Goal: Book appointment/travel/reservation

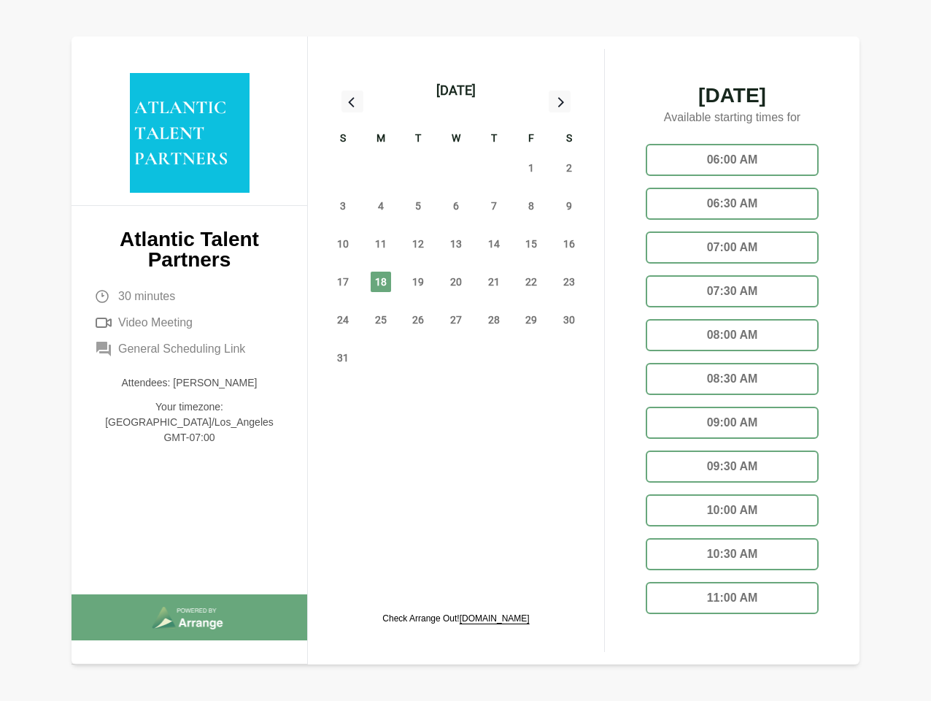
click at [456, 227] on div "13" at bounding box center [456, 244] width 38 height 38
click at [455, 91] on div "[DATE]" at bounding box center [455, 90] width 39 height 20
click at [343, 168] on div "27" at bounding box center [343, 168] width 38 height 38
click at [381, 168] on div "28" at bounding box center [381, 168] width 38 height 38
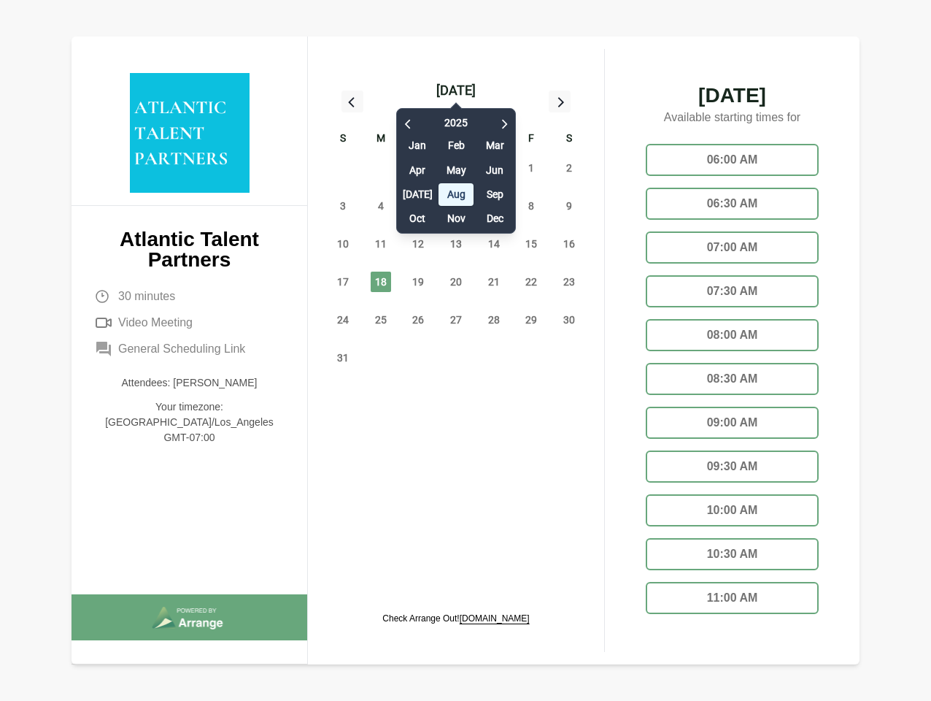
click at [418, 168] on div "[DATE] Feb Mar Apr May Jun [DATE] Aug Sep Oct Nov Dec" at bounding box center [456, 167] width 120 height 133
click at [456, 168] on div "[DATE] Feb Mar Apr May Jun [DATE] Aug Sep Oct Nov Dec" at bounding box center [456, 167] width 120 height 133
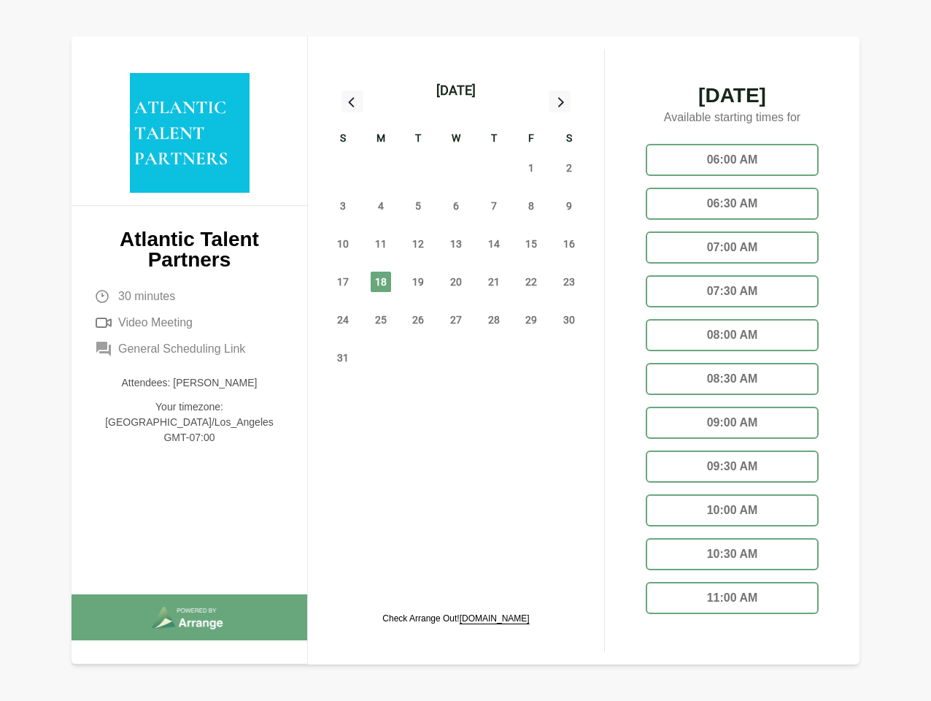
click at [494, 168] on div "31" at bounding box center [494, 168] width 38 height 38
click at [531, 168] on span "1" at bounding box center [531, 168] width 20 height 20
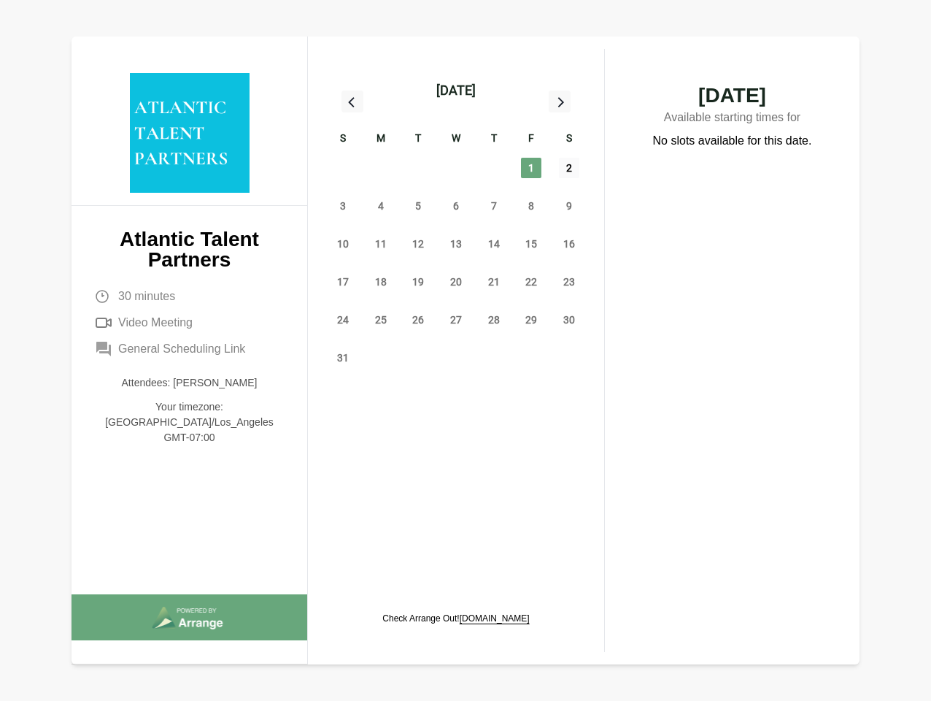
click at [569, 168] on span "2" at bounding box center [569, 168] width 20 height 20
click at [343, 206] on span "3" at bounding box center [343, 206] width 20 height 20
